Goal: Task Accomplishment & Management: Complete application form

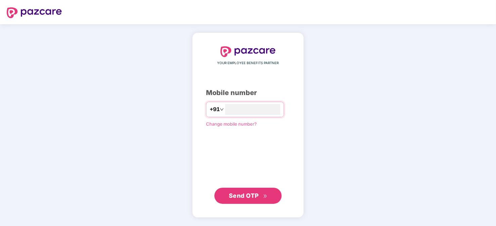
type input "**********"
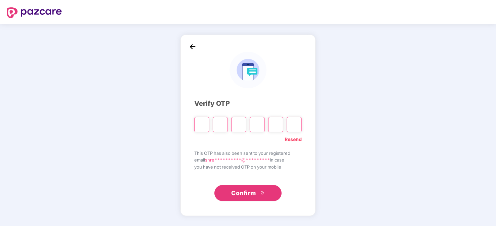
type input "*"
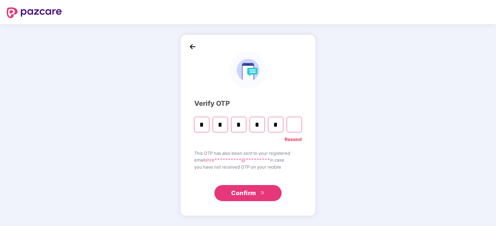
type input "*"
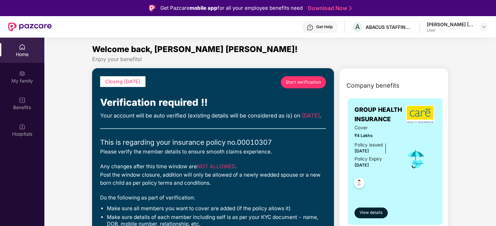
click at [307, 83] on span "Start verification" at bounding box center [304, 82] width 36 height 7
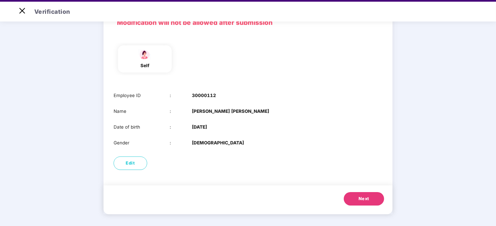
scroll to position [16, 0]
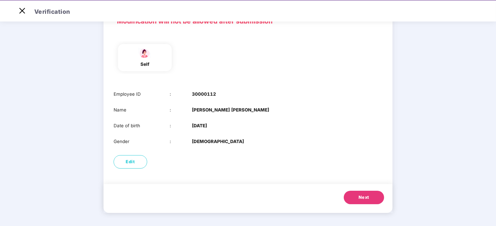
click at [362, 192] on button "Next" at bounding box center [364, 197] width 40 height 13
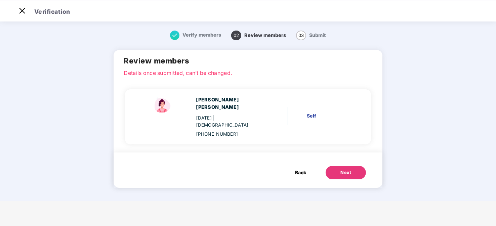
click at [353, 166] on button "Next" at bounding box center [346, 172] width 40 height 13
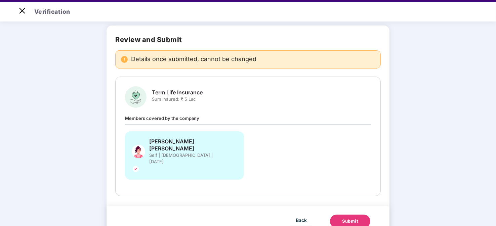
scroll to position [16, 0]
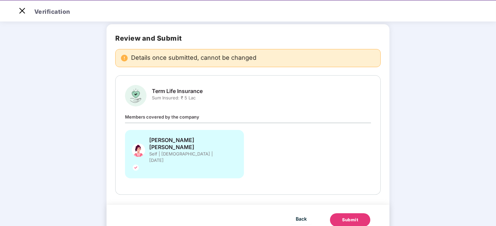
click at [348, 214] on button "Submit" at bounding box center [350, 220] width 40 height 13
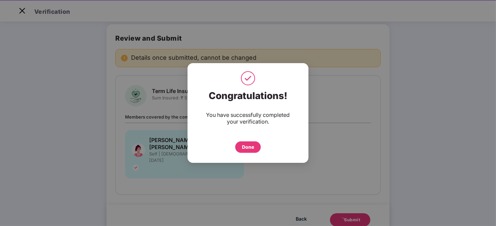
click at [241, 148] on div "Done" at bounding box center [248, 147] width 26 height 11
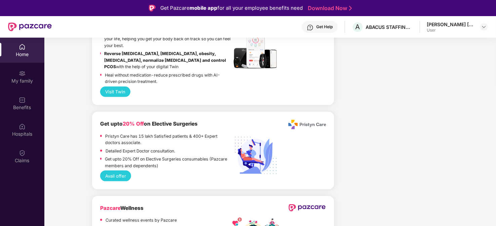
scroll to position [1211, 0]
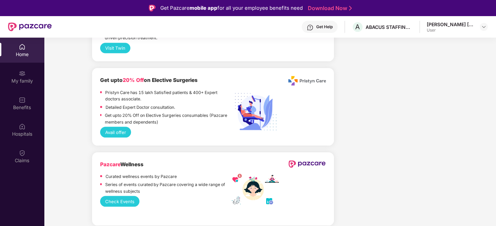
click at [436, 28] on div "User" at bounding box center [450, 30] width 47 height 5
